Goal: Submit feedback/report problem

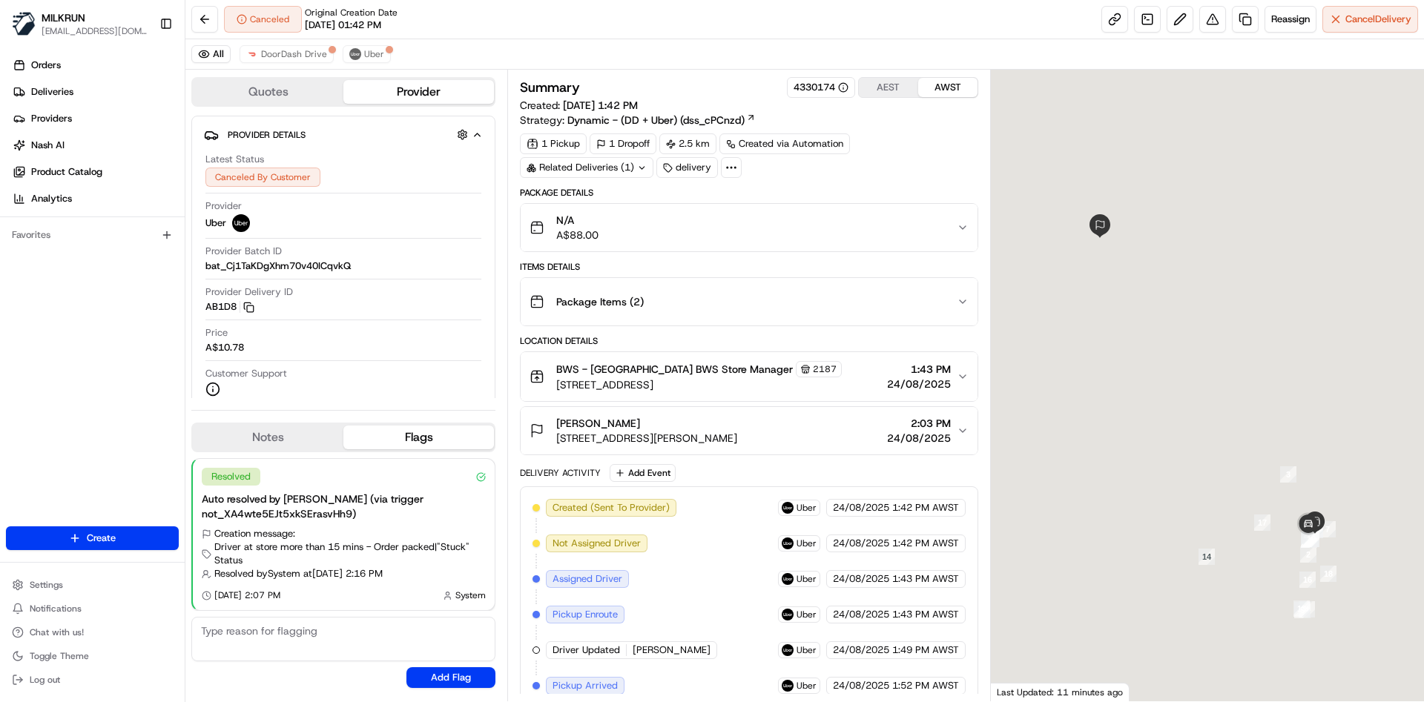
scroll to position [405, 0]
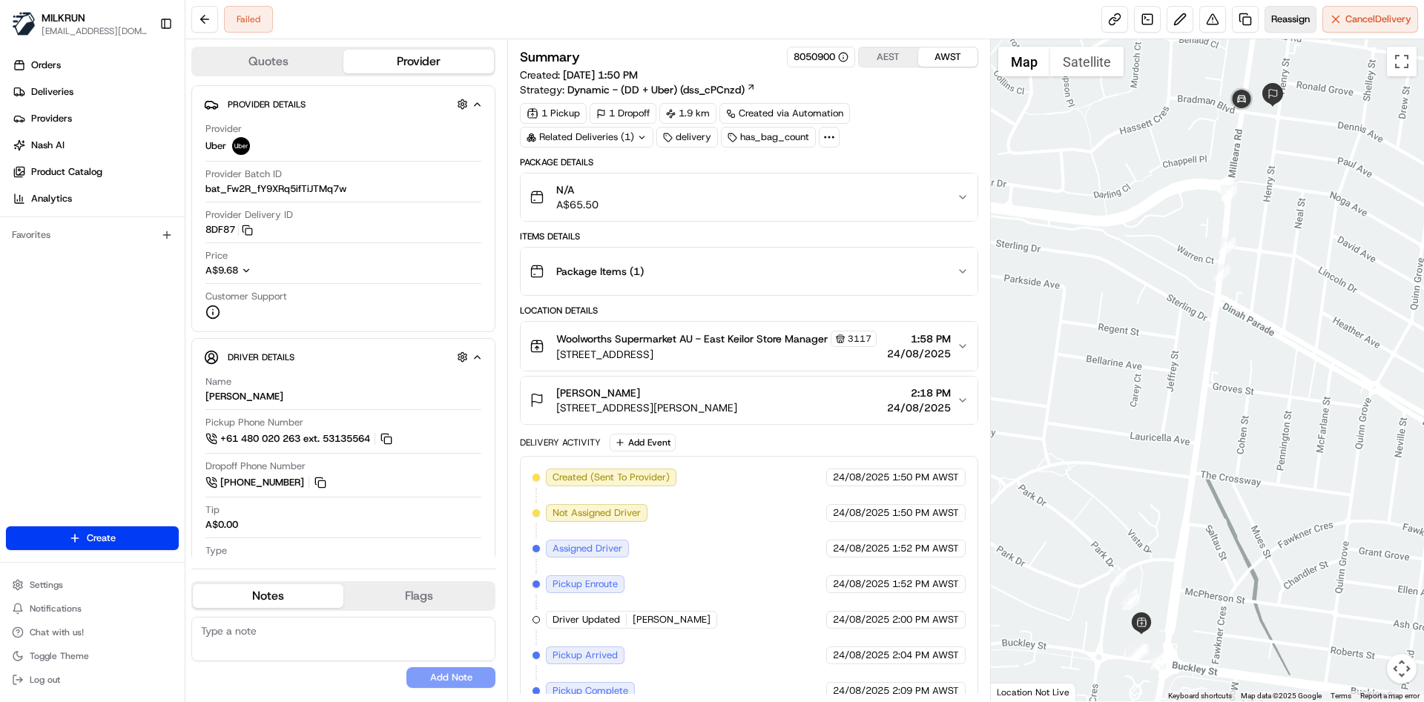
click at [1287, 18] on span "Reassign" at bounding box center [1290, 19] width 39 height 13
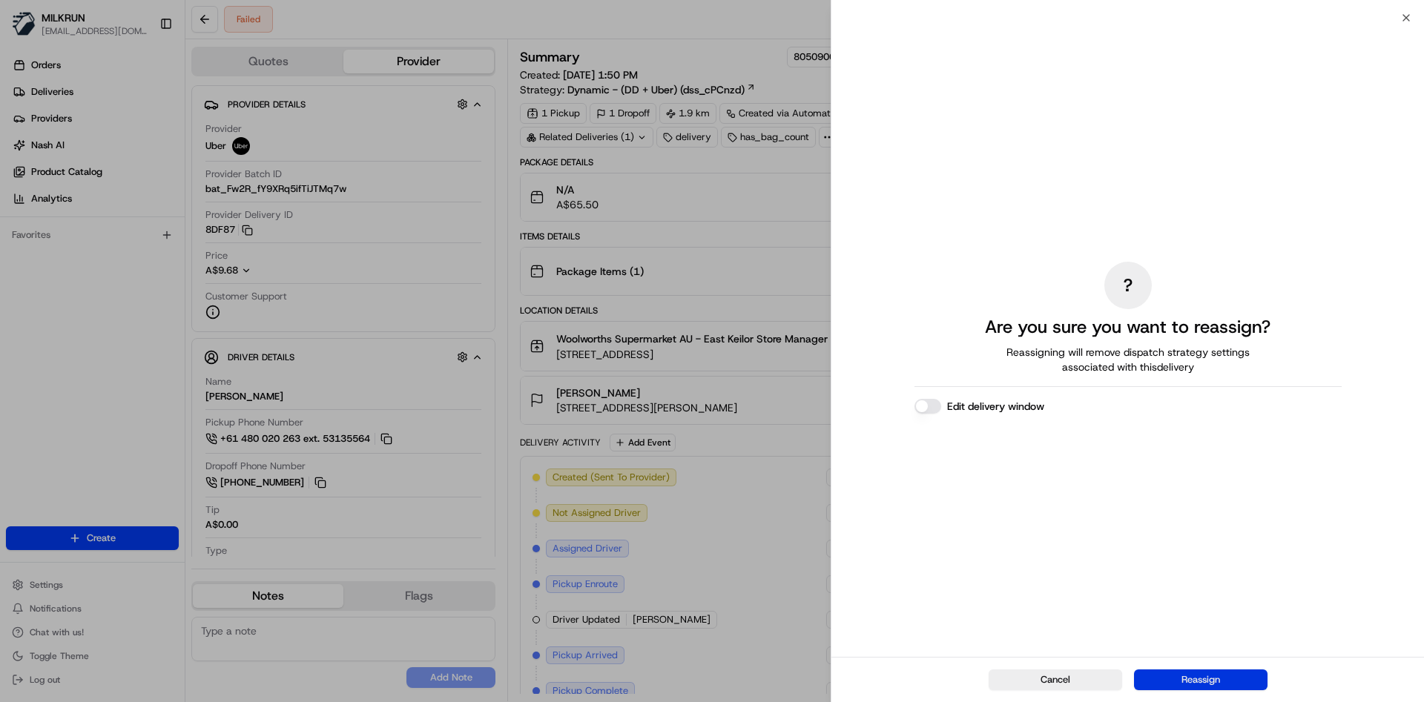
click at [1179, 674] on button "Reassign" at bounding box center [1200, 680] width 133 height 21
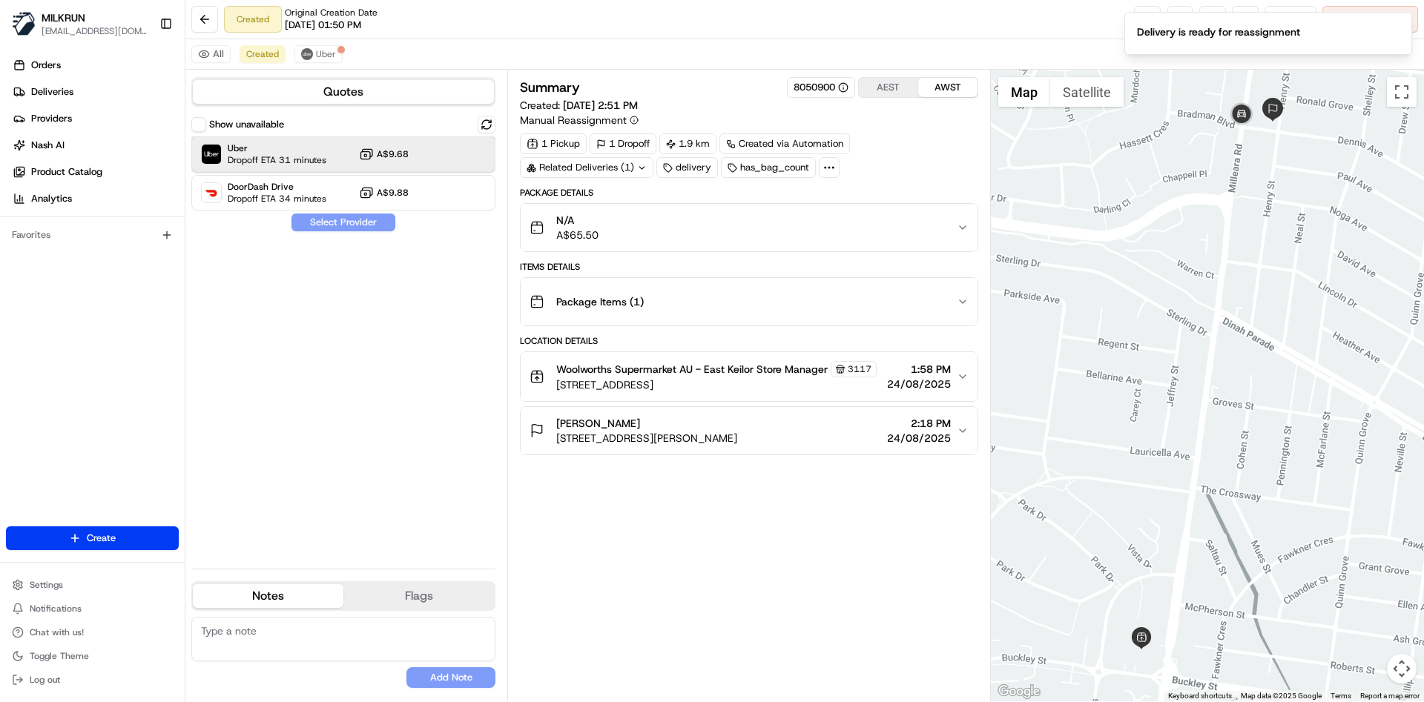
click at [330, 157] on div "Uber Dropoff ETA 31 minutes A$9.68" at bounding box center [343, 154] width 304 height 36
click at [377, 222] on button "Assign Provider" at bounding box center [343, 223] width 105 height 18
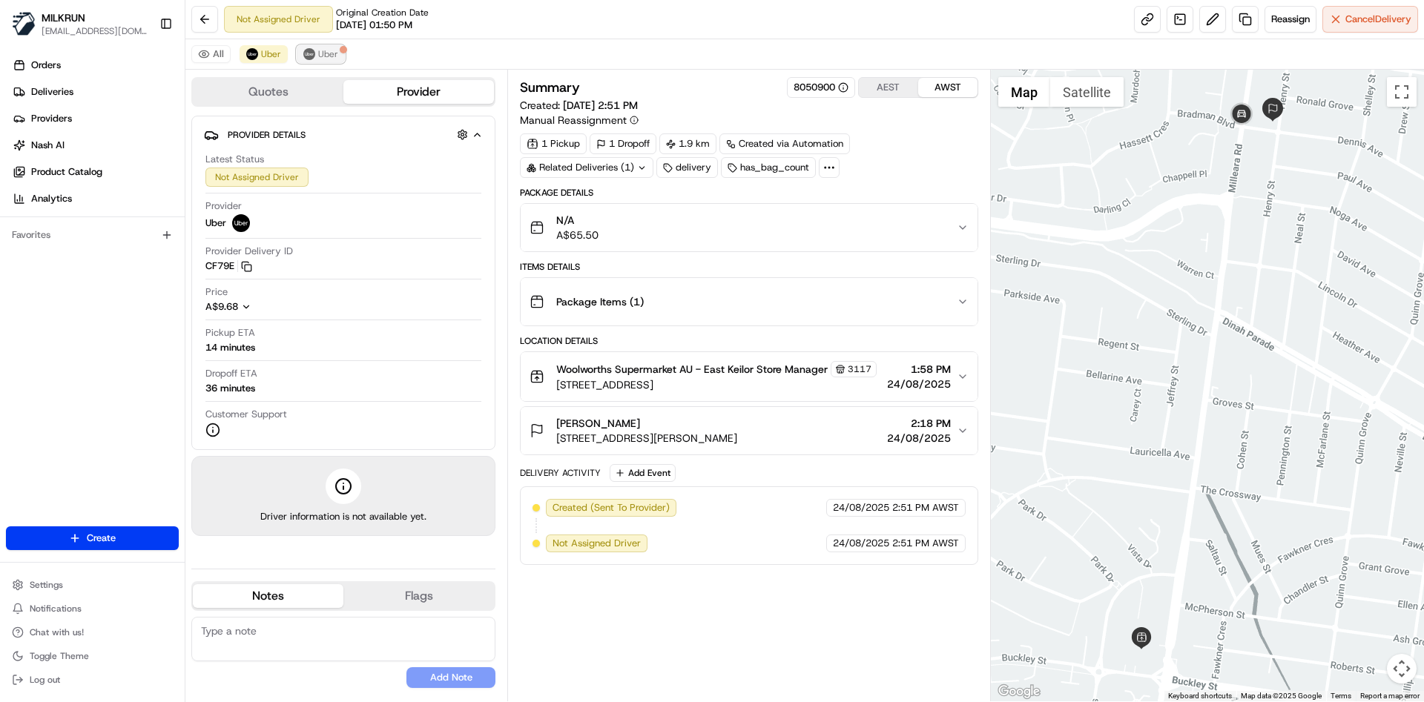
click at [304, 47] on button "Uber" at bounding box center [321, 54] width 48 height 18
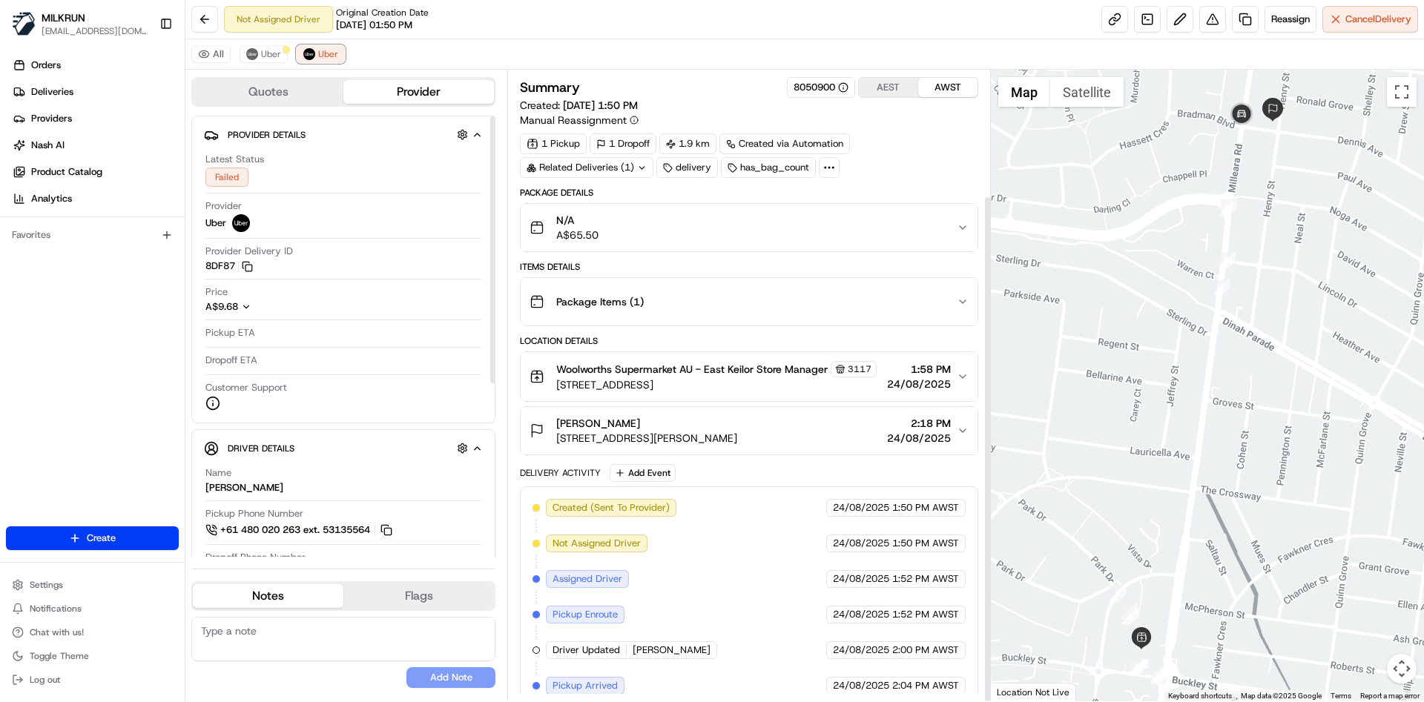
scroll to position [156, 0]
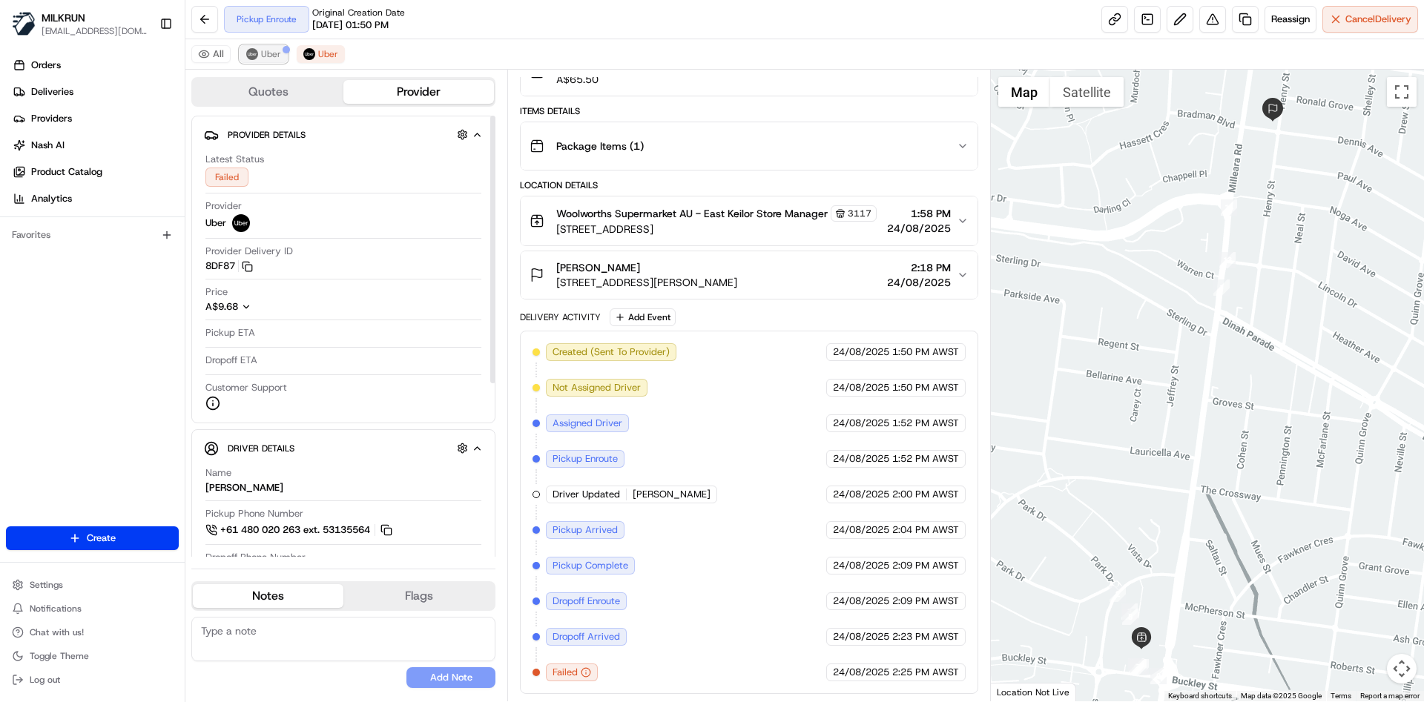
click at [261, 59] on span "Uber" at bounding box center [271, 54] width 20 height 12
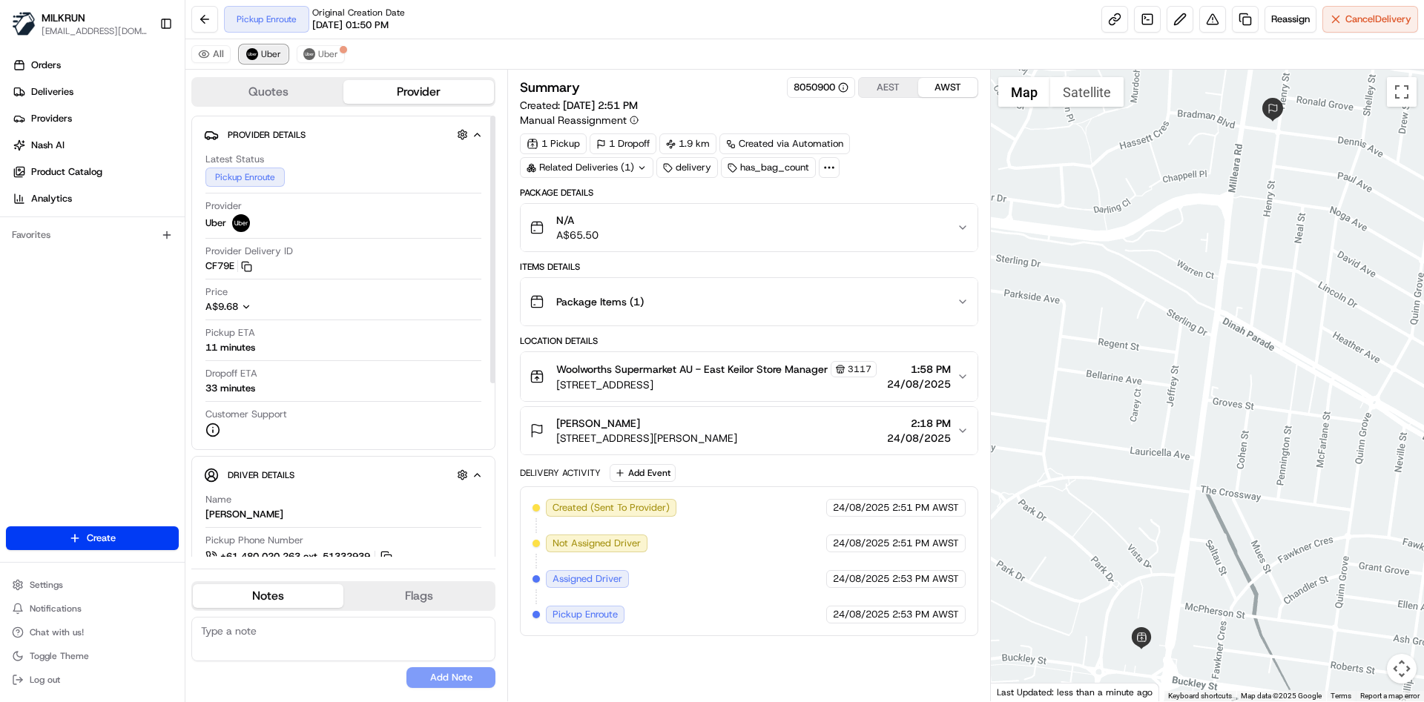
scroll to position [0, 0]
click at [1119, 10] on link at bounding box center [1114, 19] width 27 height 27
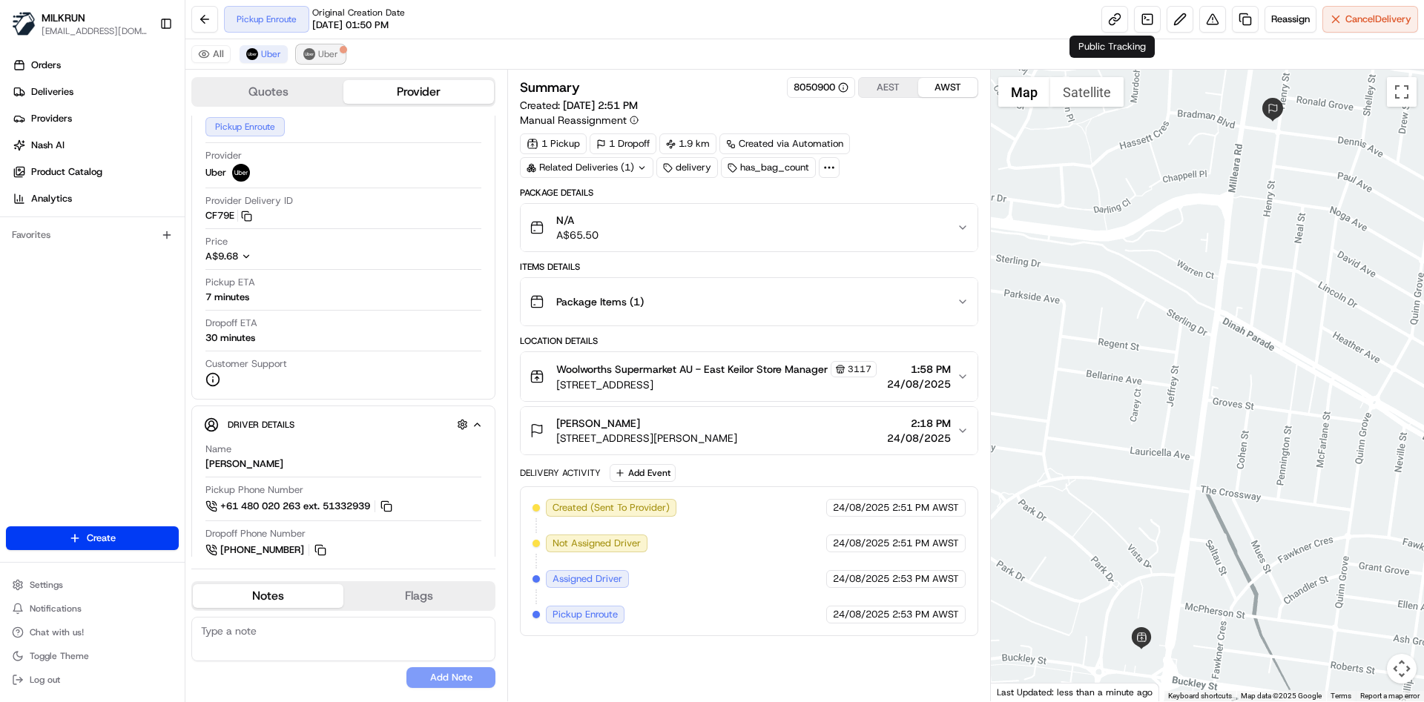
click at [325, 48] on span "Uber" at bounding box center [328, 54] width 20 height 12
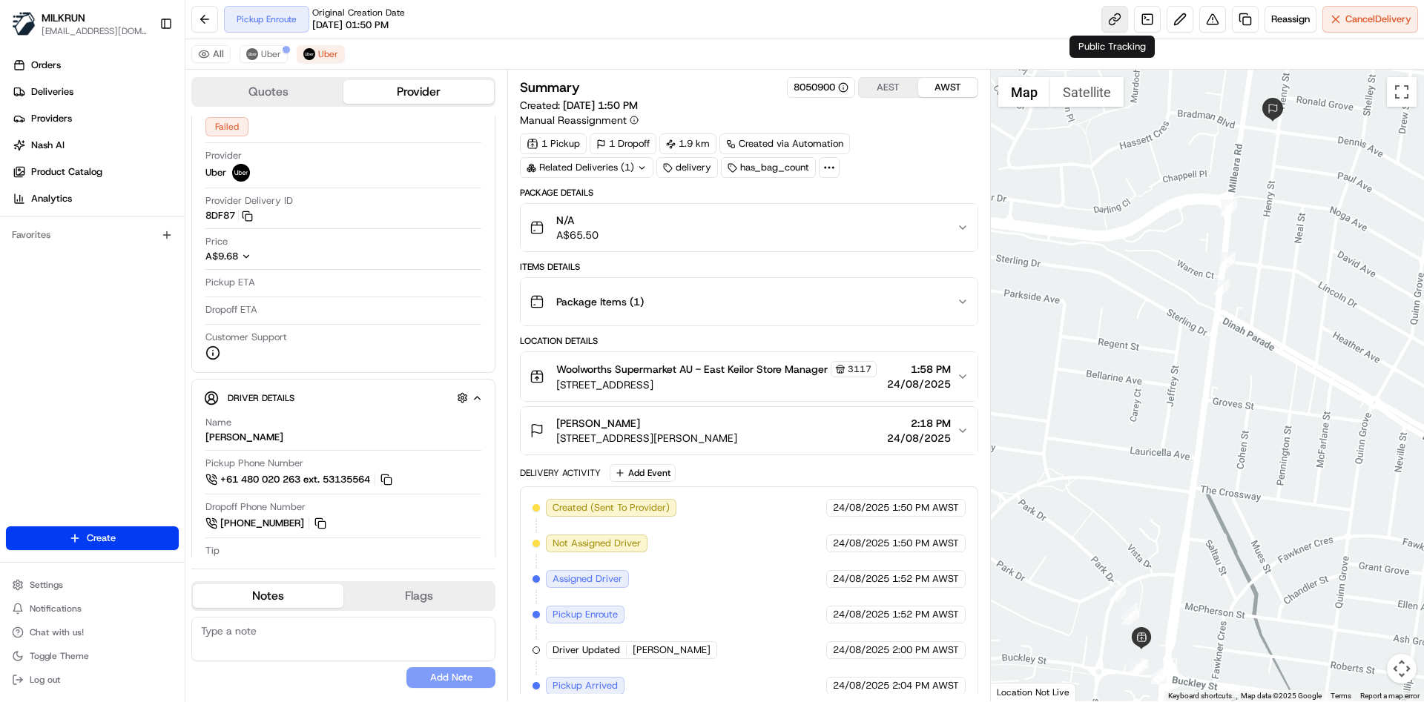
click at [1102, 22] on link at bounding box center [1114, 19] width 27 height 27
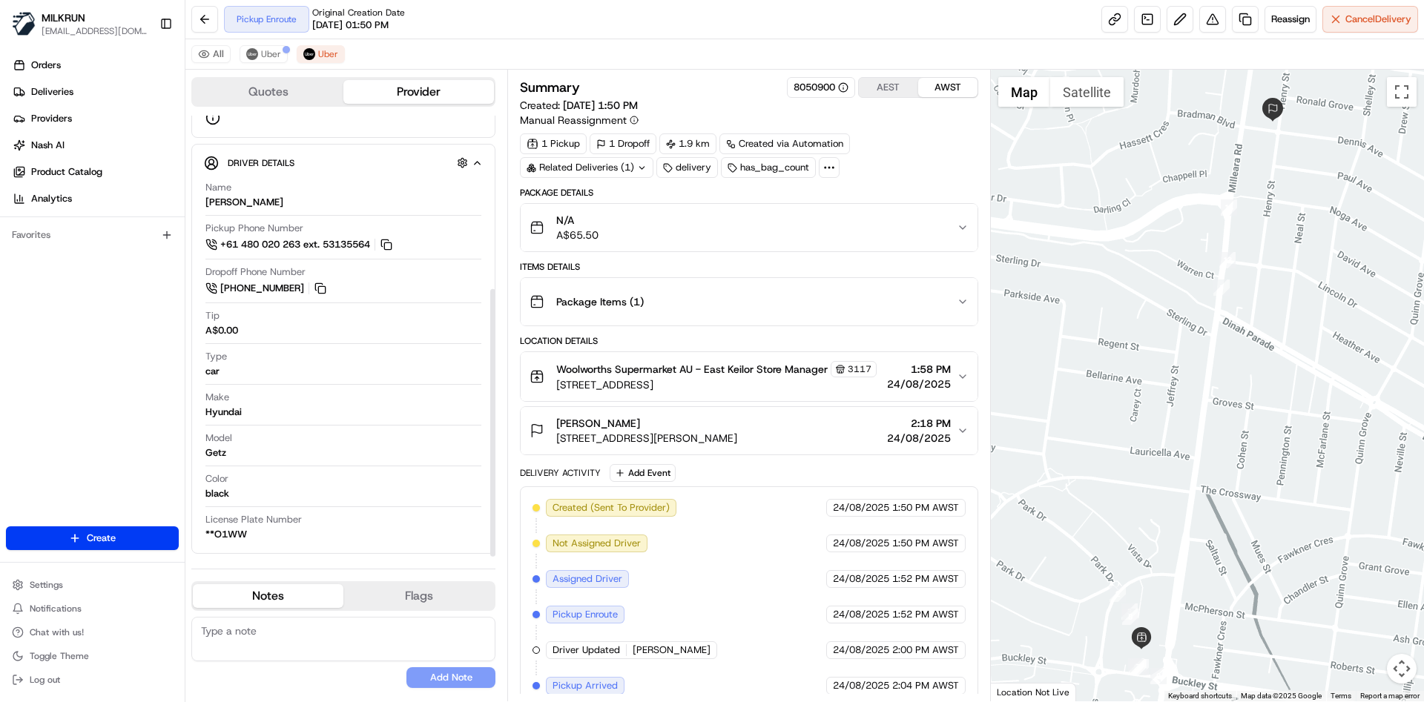
scroll to position [156, 0]
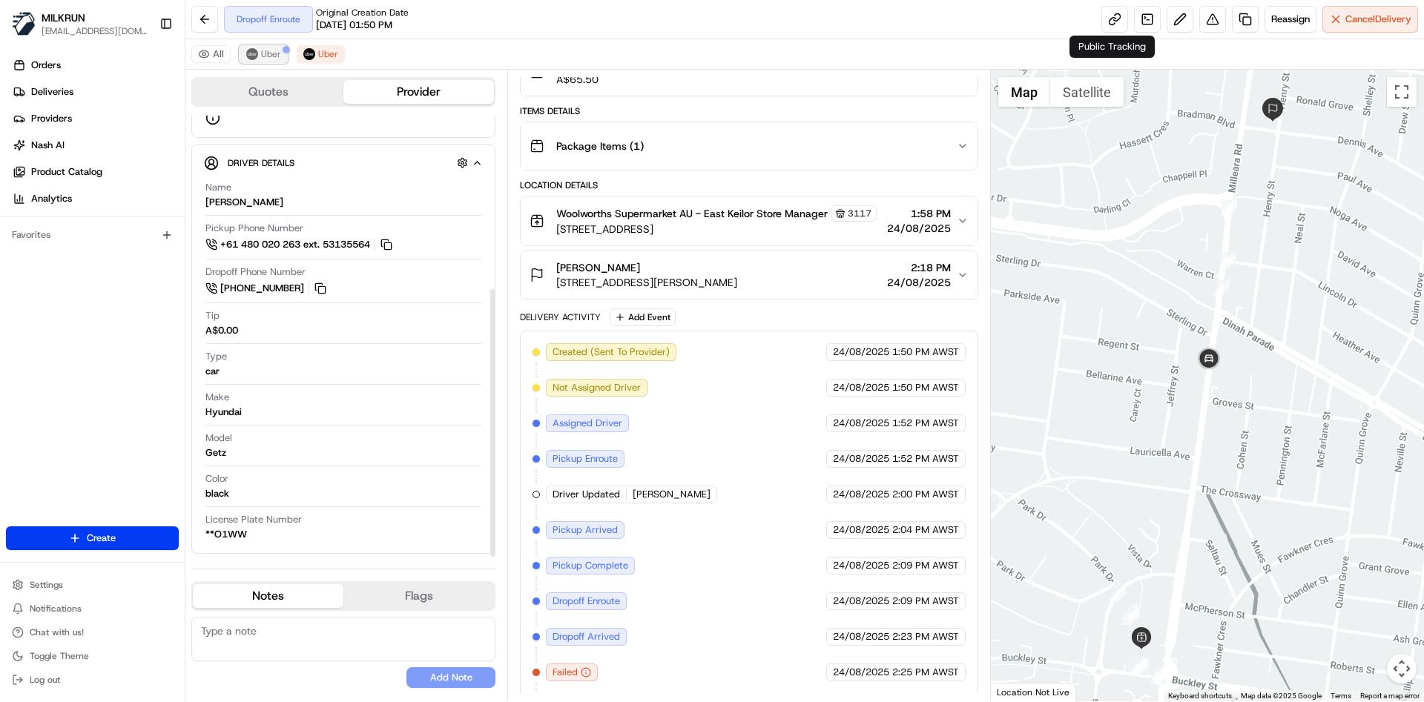
click at [267, 53] on span "Uber" at bounding box center [271, 54] width 20 height 12
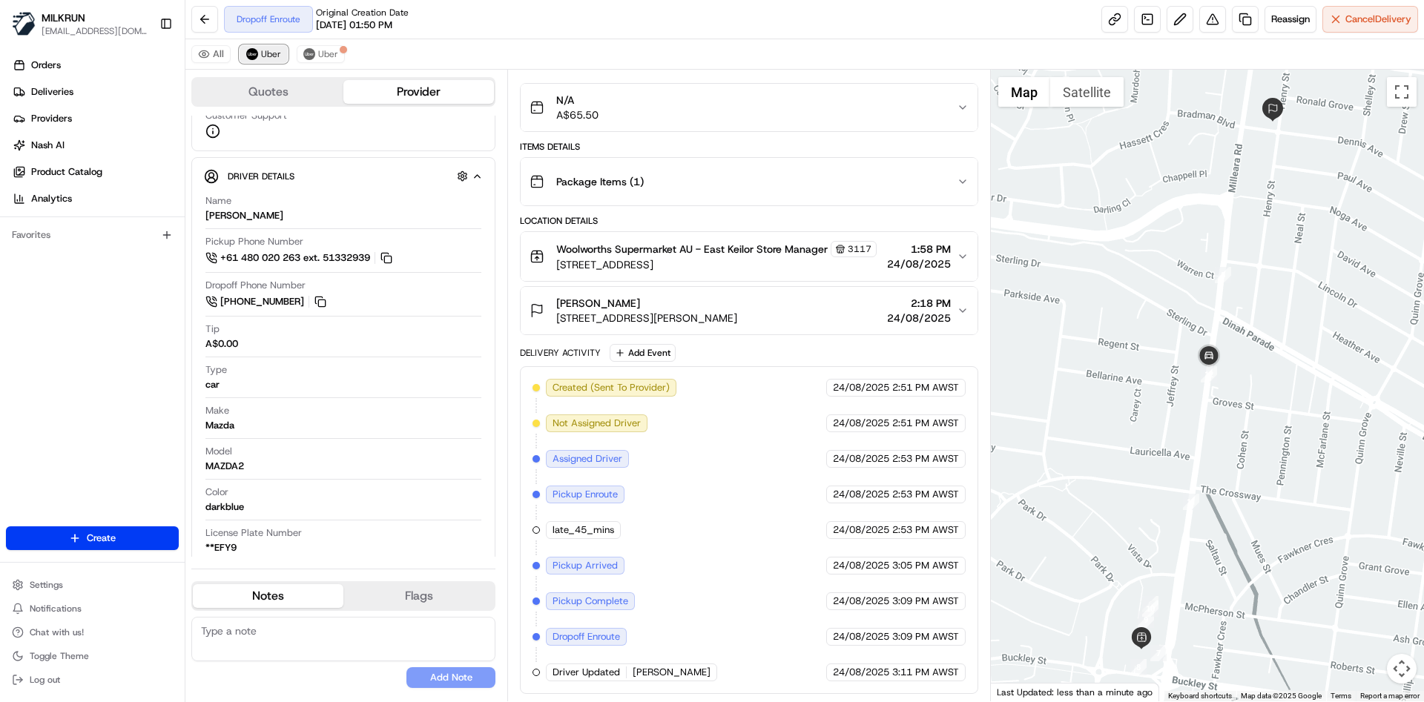
scroll to position [299, 0]
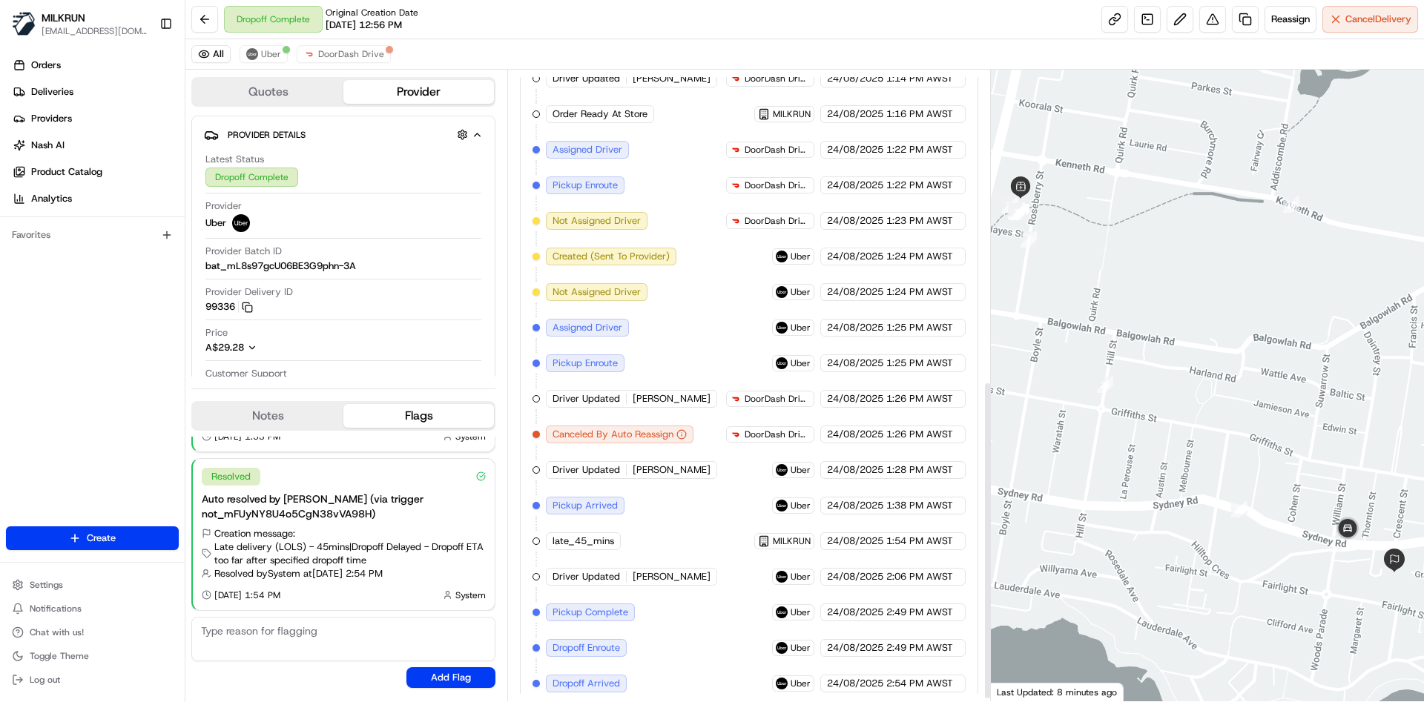
scroll to position [618, 0]
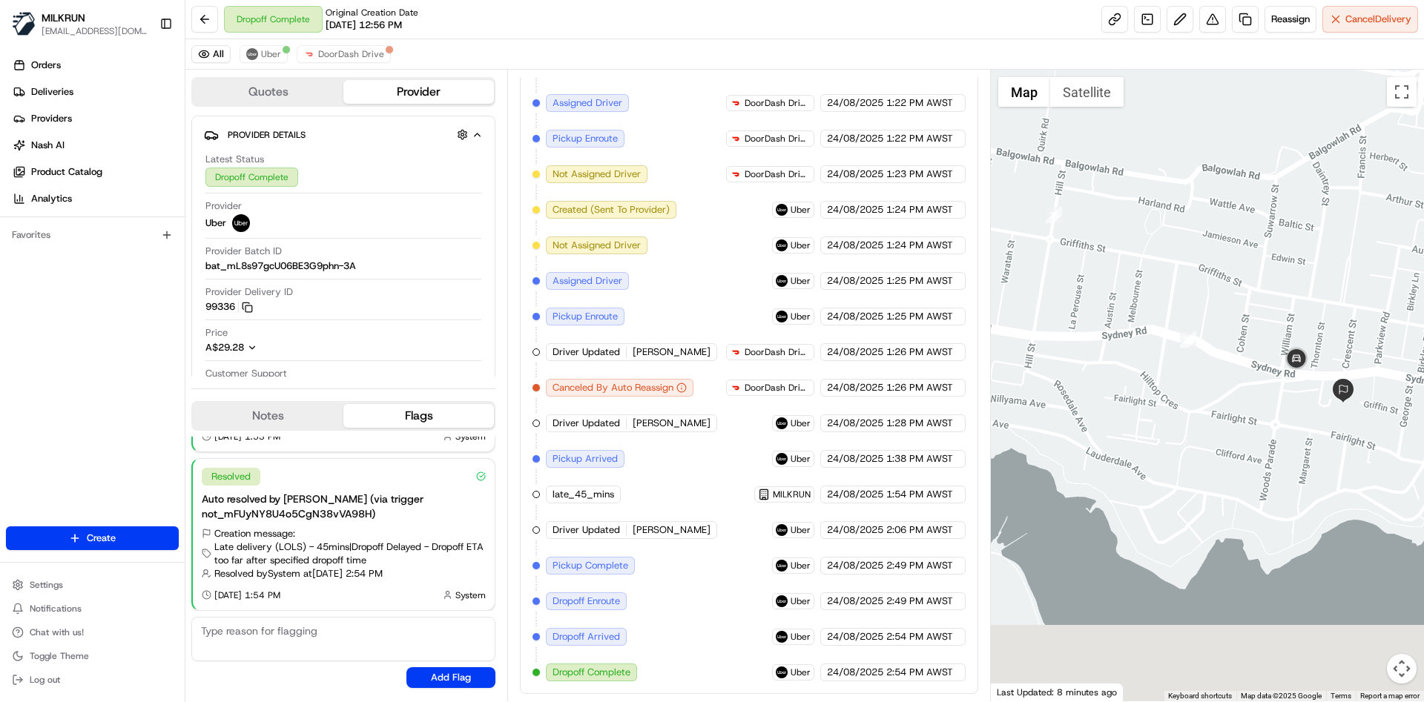
drag, startPoint x: 1316, startPoint y: 326, endPoint x: 1238, endPoint y: 66, distance: 271.0
click at [1238, 66] on div "All Uber DoorDash Drive Quotes Provider Provider Details Hidden ( 3 ) Latest St…" at bounding box center [804, 370] width 1238 height 662
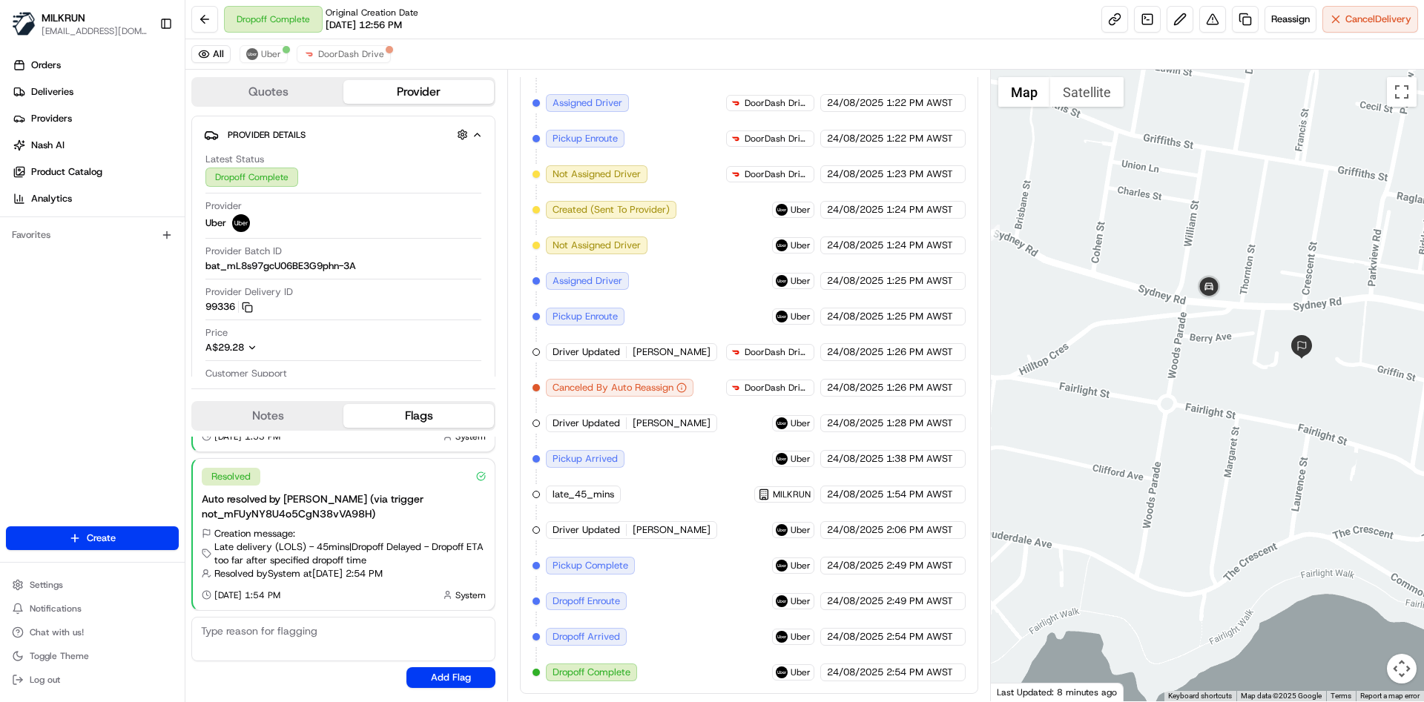
drag, startPoint x: 1289, startPoint y: 246, endPoint x: 1307, endPoint y: 291, distance: 48.2
click at [1307, 291] on div at bounding box center [1208, 386] width 434 height 632
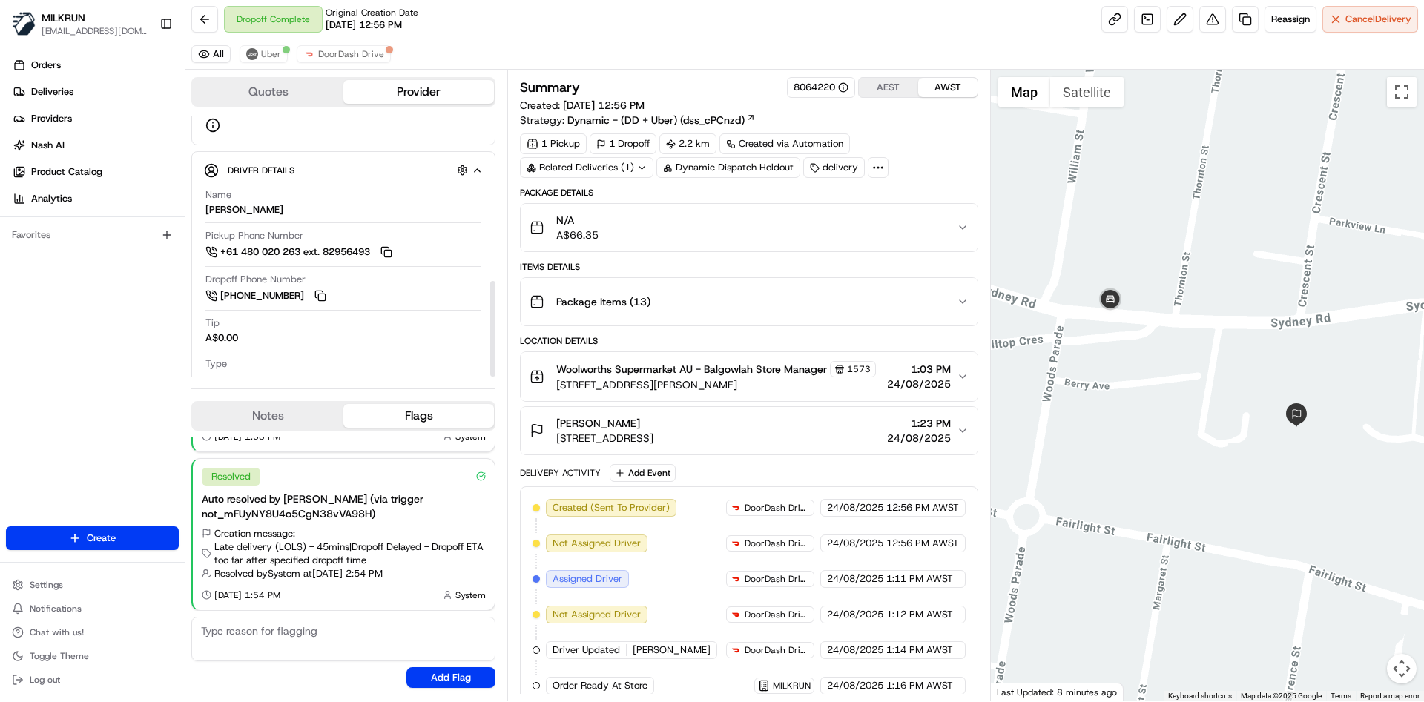
scroll to position [452, 0]
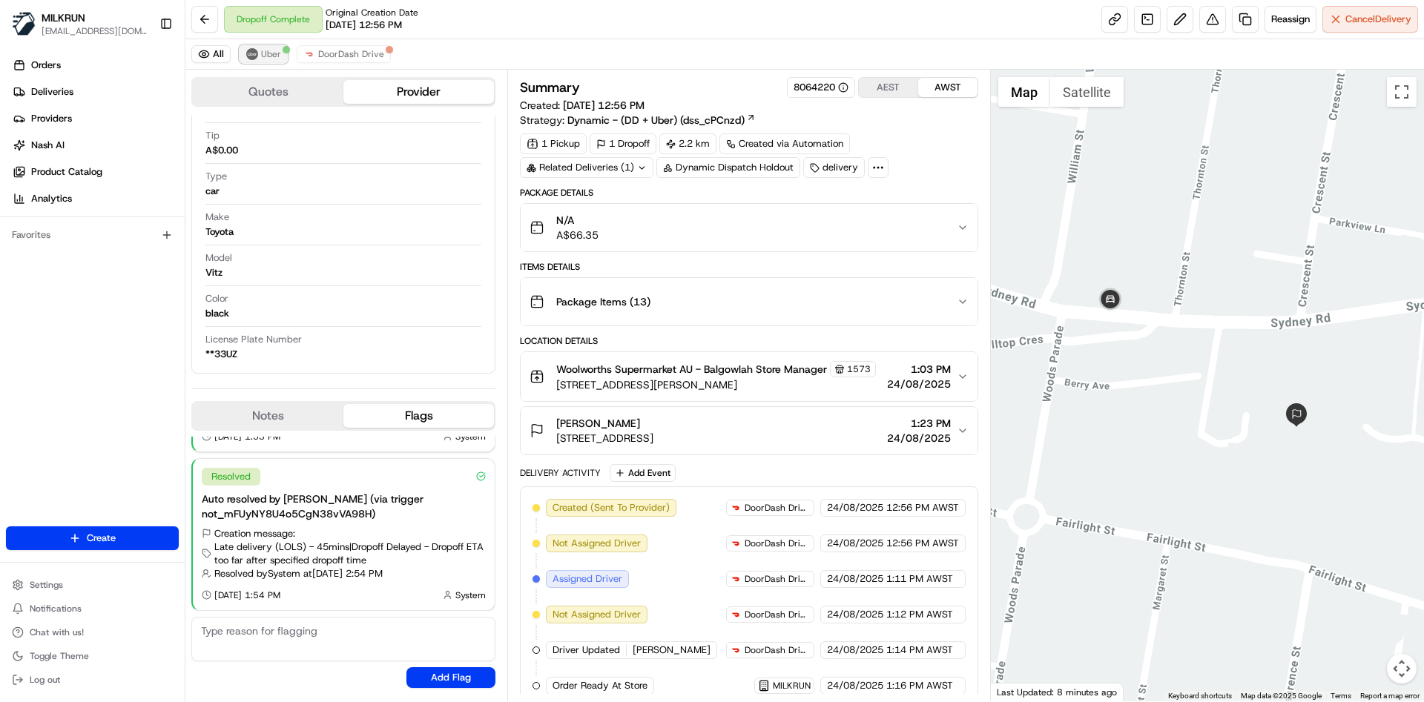
click at [274, 50] on span "Uber" at bounding box center [271, 54] width 20 height 12
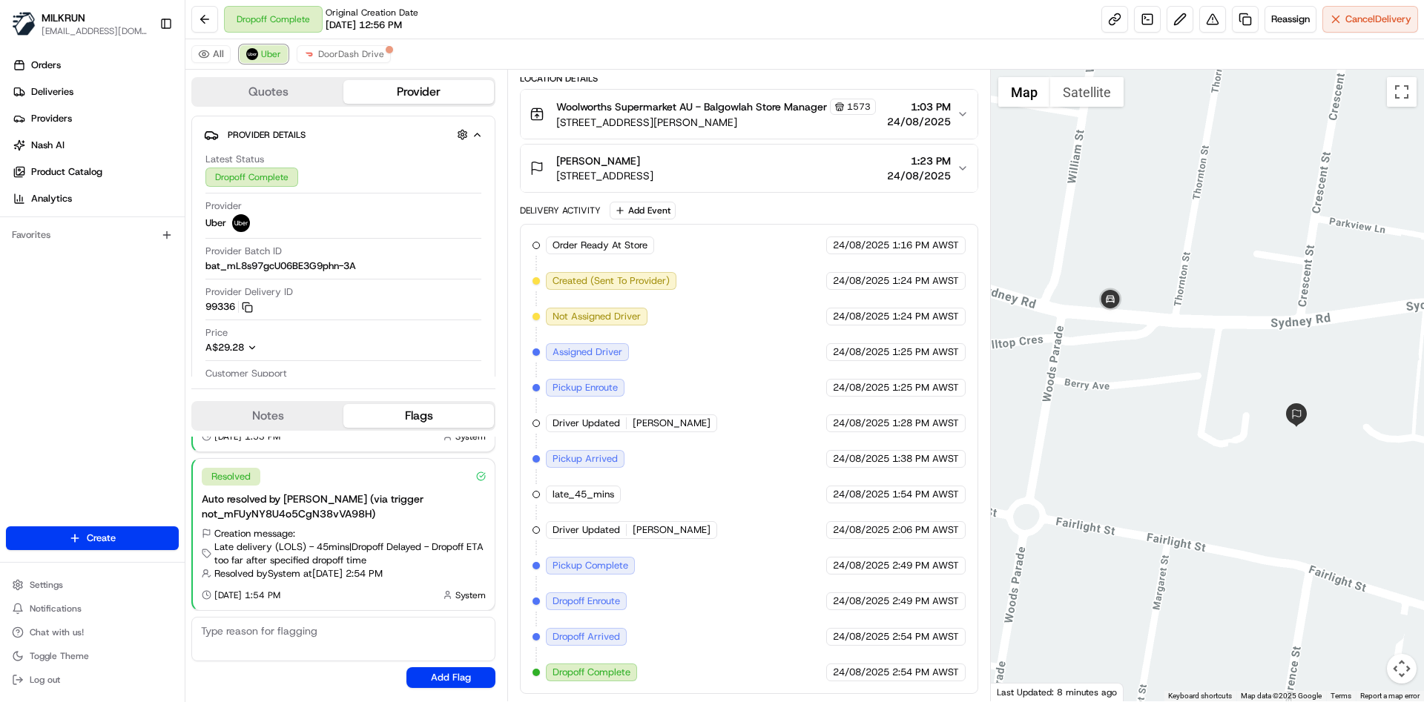
scroll to position [0, 0]
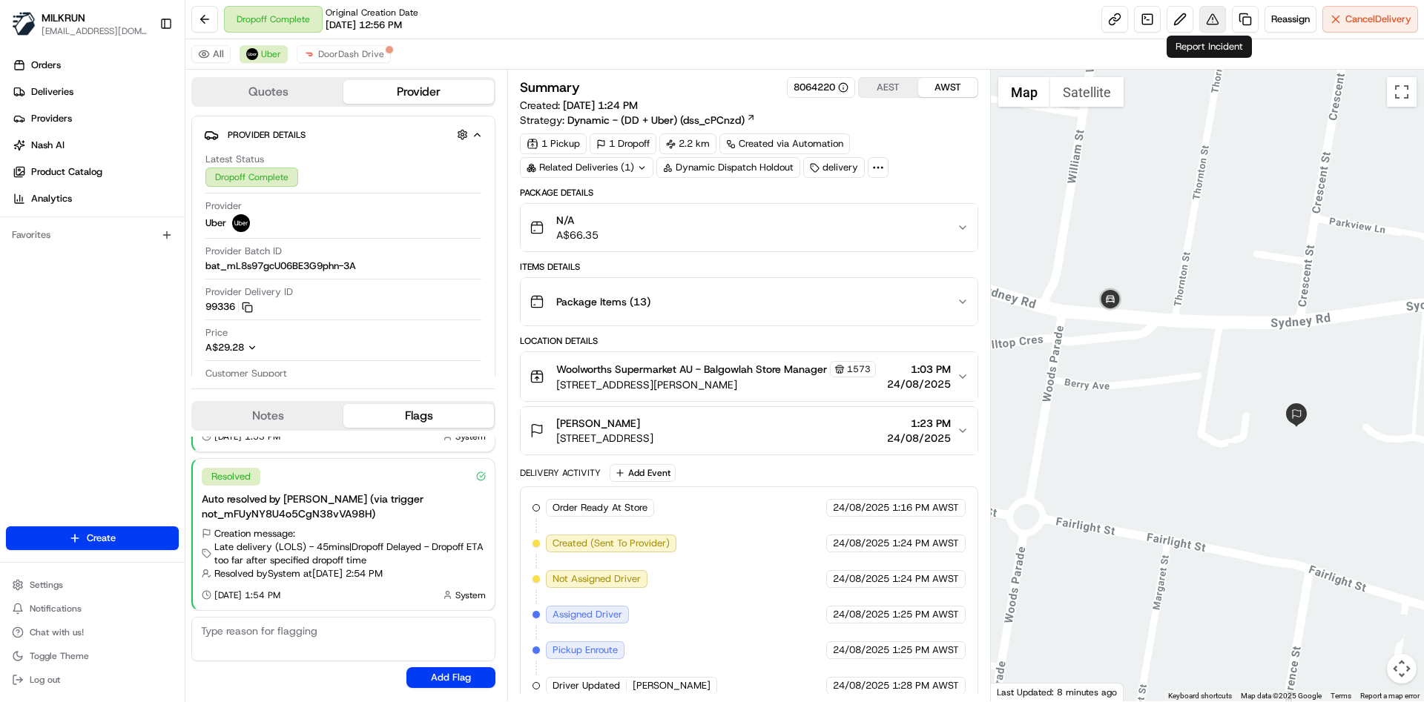
click at [1215, 16] on button at bounding box center [1212, 19] width 27 height 27
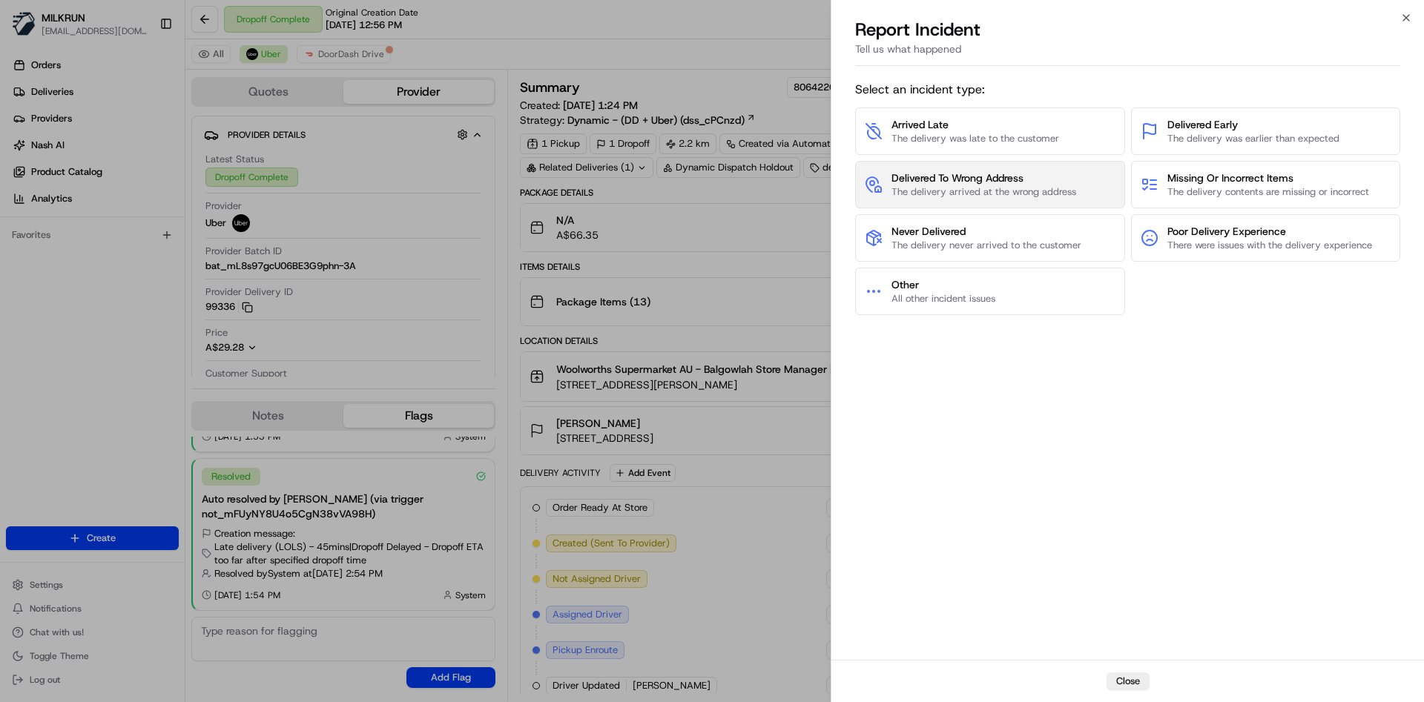
click at [978, 192] on span "The delivery arrived at the wrong address" at bounding box center [983, 191] width 185 height 13
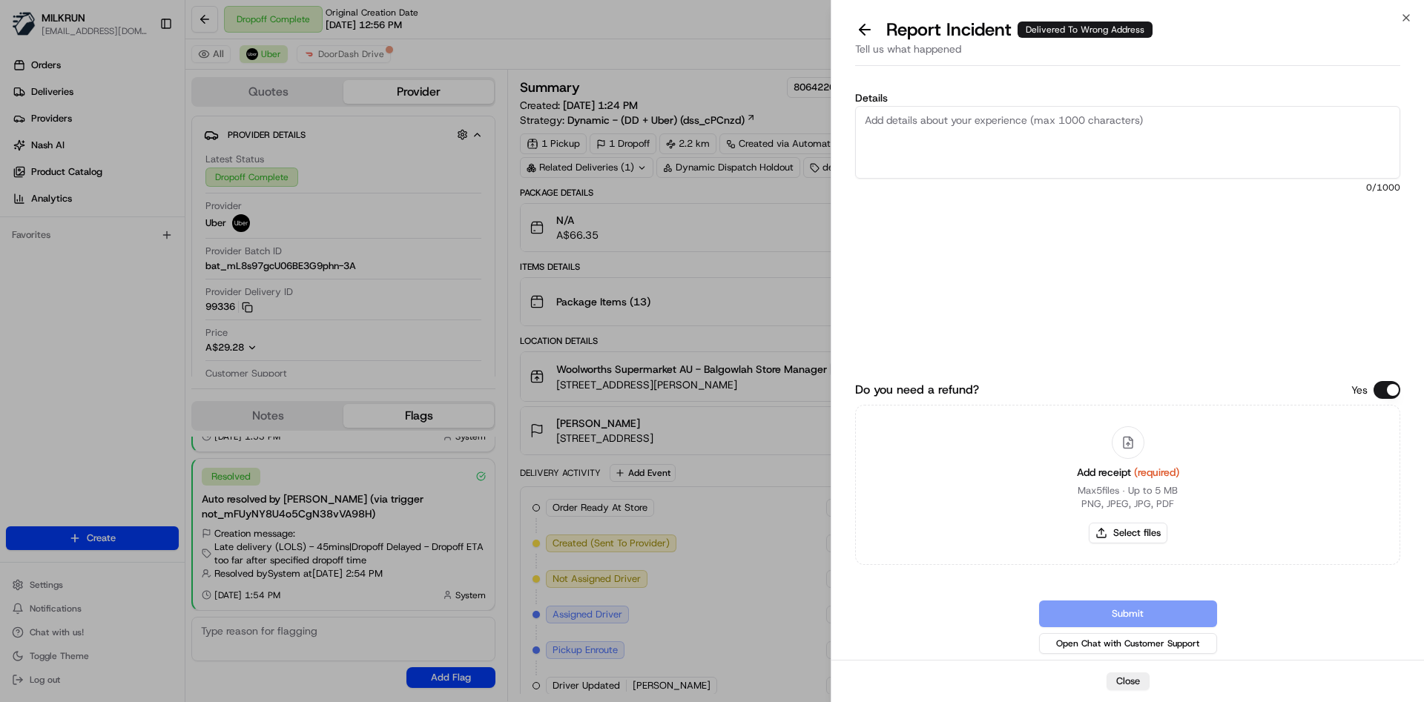
click at [1061, 125] on textarea "Details" at bounding box center [1127, 142] width 545 height 73
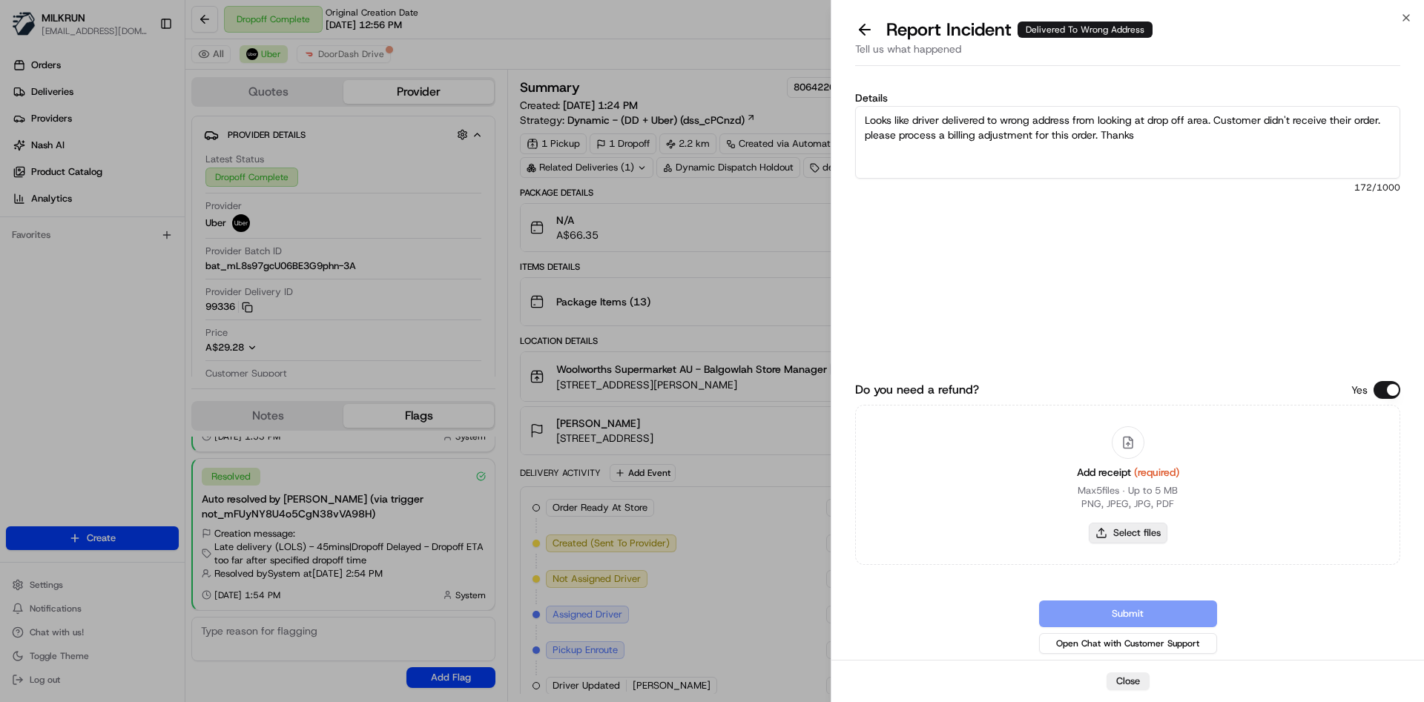
type textarea "Looks like driver delivered to wrong address from looking at drop off area. Cus…"
click at [1148, 535] on button "Select files" at bounding box center [1128, 533] width 79 height 21
type input "C:\fakepath\Screenshot 2025-08-24 151415.png"
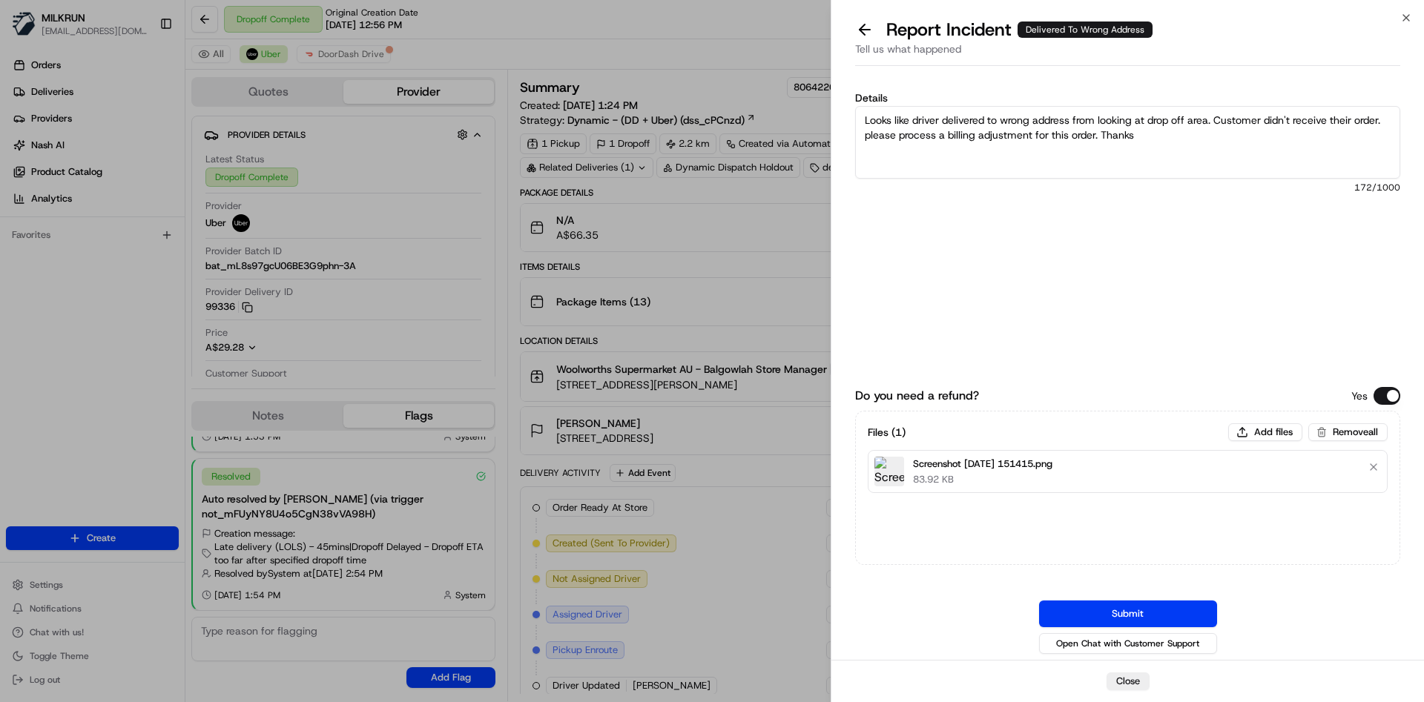
click at [1132, 613] on button "Submit" at bounding box center [1128, 614] width 178 height 27
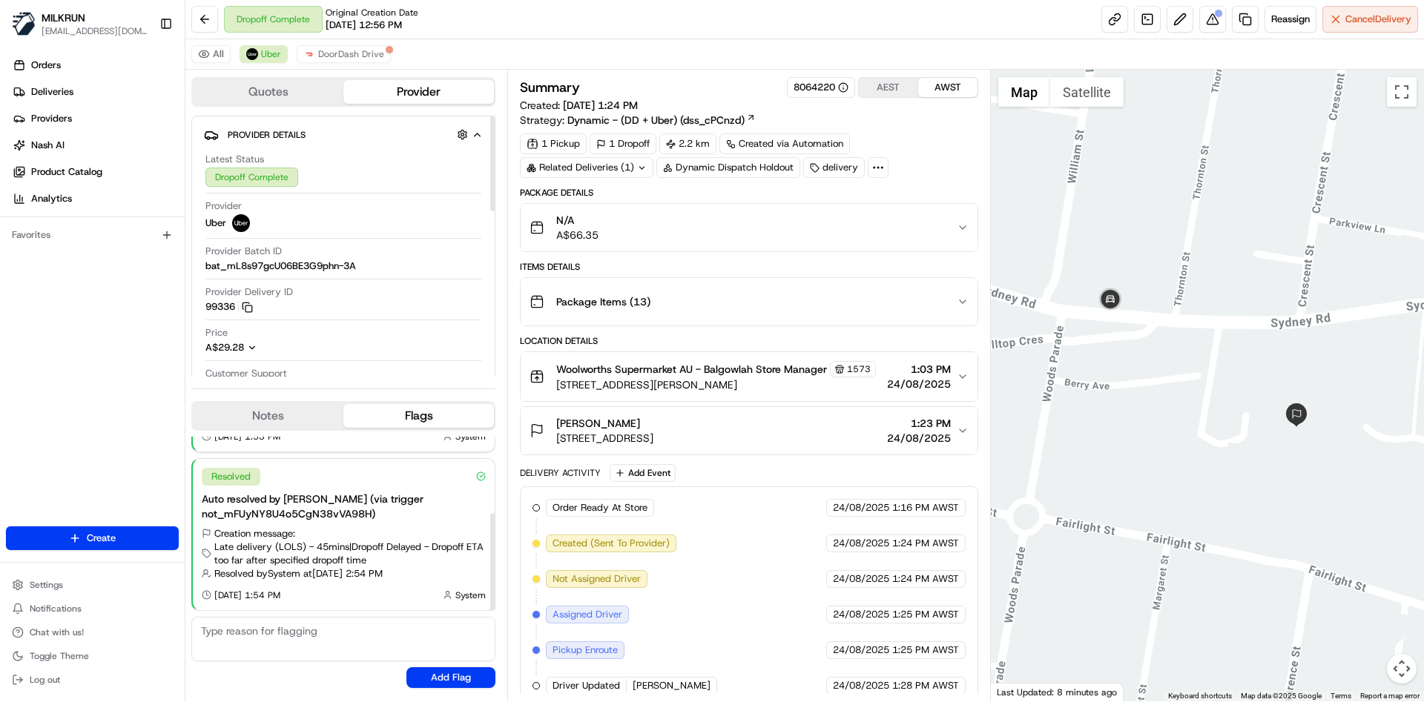
click at [278, 101] on button "Quotes" at bounding box center [268, 92] width 151 height 24
